Goal: Transaction & Acquisition: Subscribe to service/newsletter

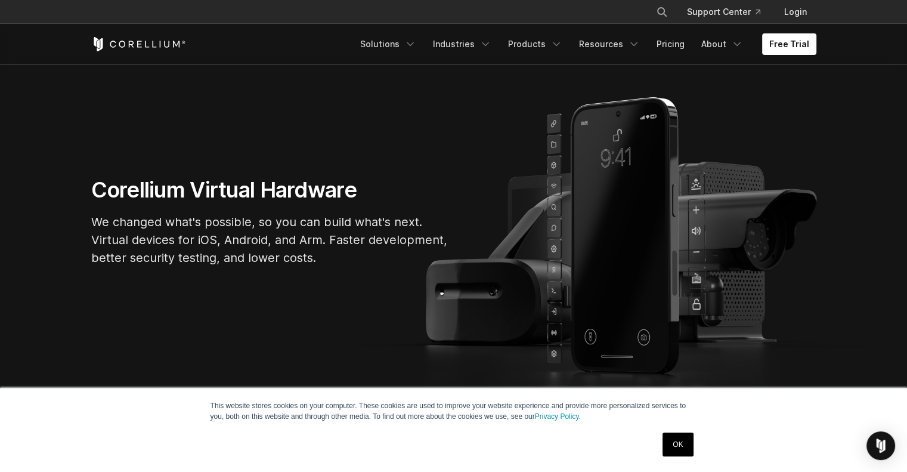
scroll to position [78, 0]
click at [679, 50] on link "Pricing" at bounding box center [670, 43] width 42 height 21
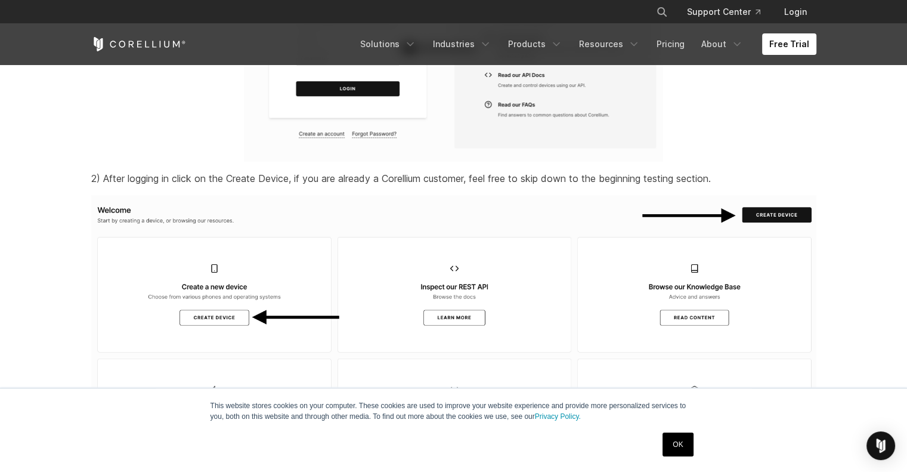
scroll to position [1466, 0]
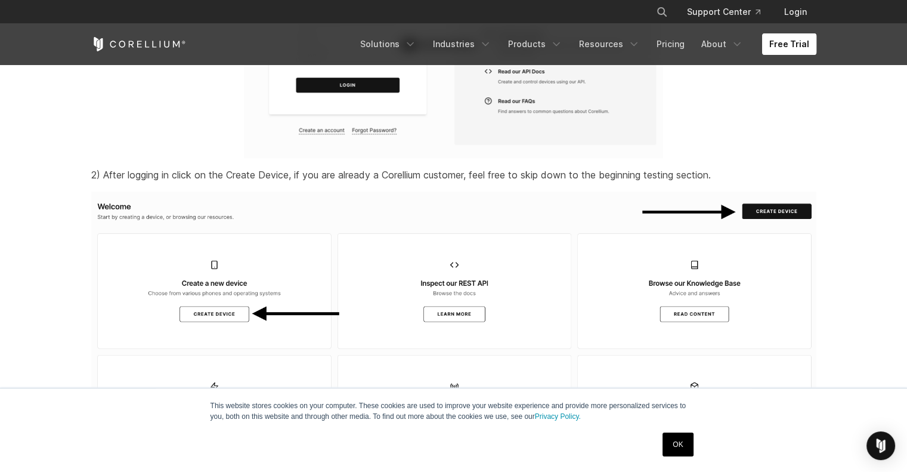
click at [797, 50] on link "Free Trial" at bounding box center [789, 43] width 54 height 21
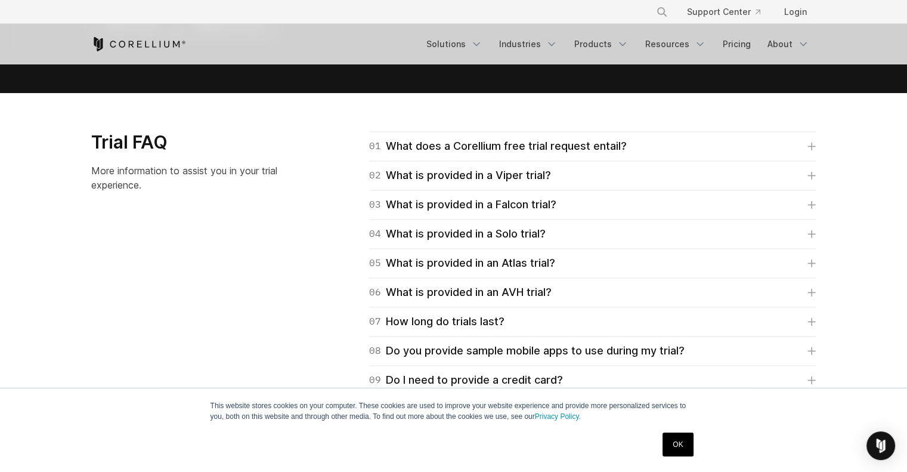
scroll to position [1675, 0]
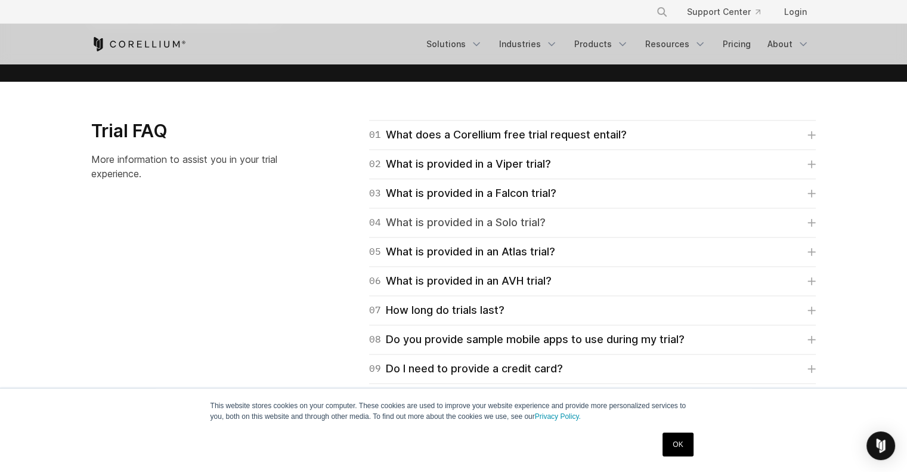
click at [484, 221] on div "04 What is provided in a Solo trial?" at bounding box center [457, 222] width 176 height 17
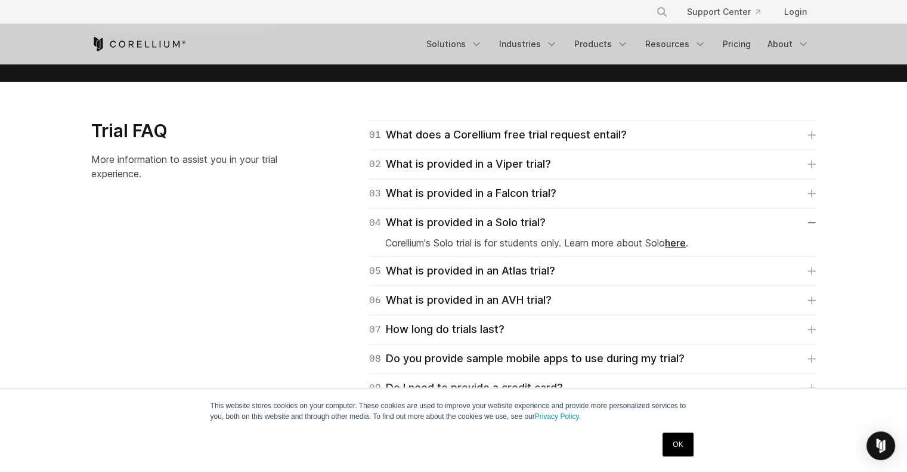
click at [677, 243] on link "here" at bounding box center [675, 243] width 21 height 12
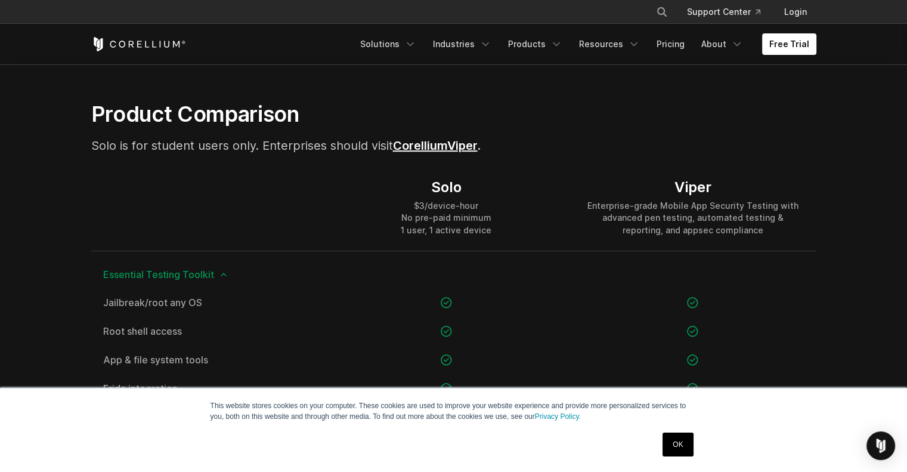
scroll to position [770, 0]
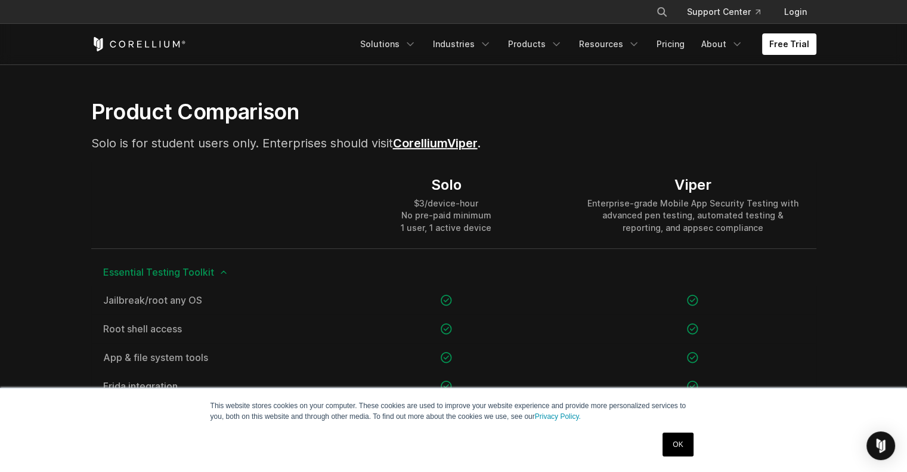
click at [447, 141] on link "Corellium" at bounding box center [420, 143] width 54 height 14
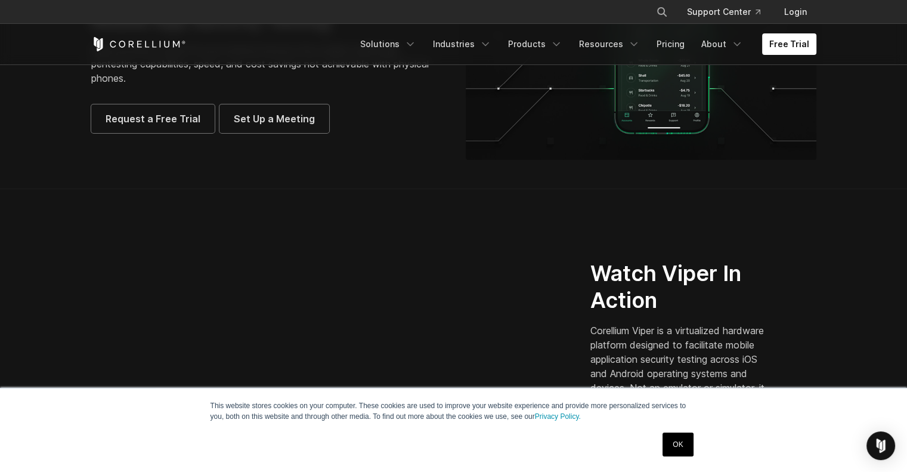
scroll to position [141, 0]
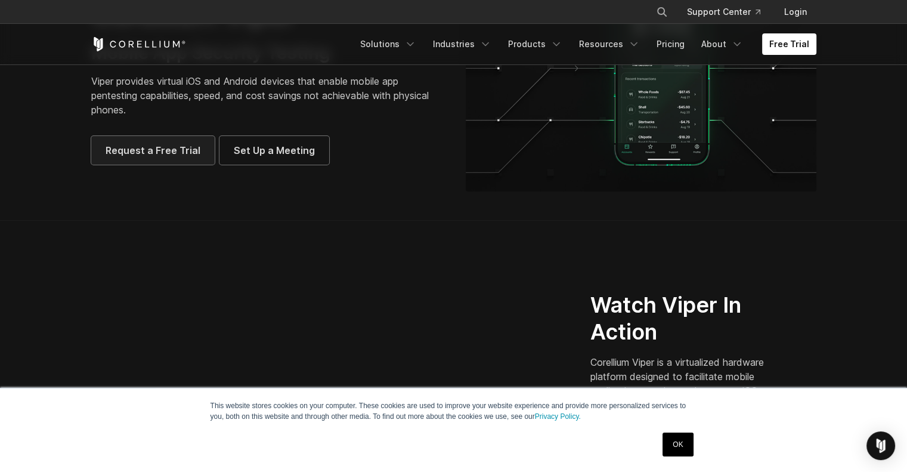
click at [164, 149] on span "Request a Free Trial" at bounding box center [153, 150] width 95 height 14
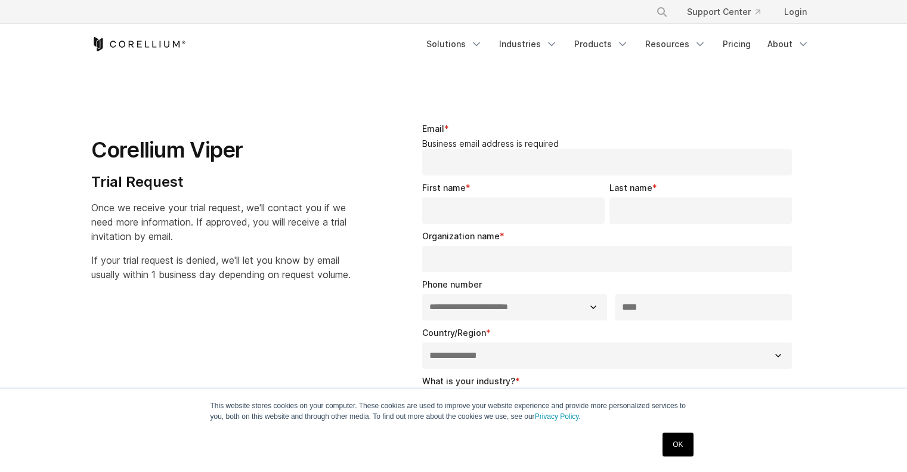
select select "**"
